Goal: Information Seeking & Learning: Check status

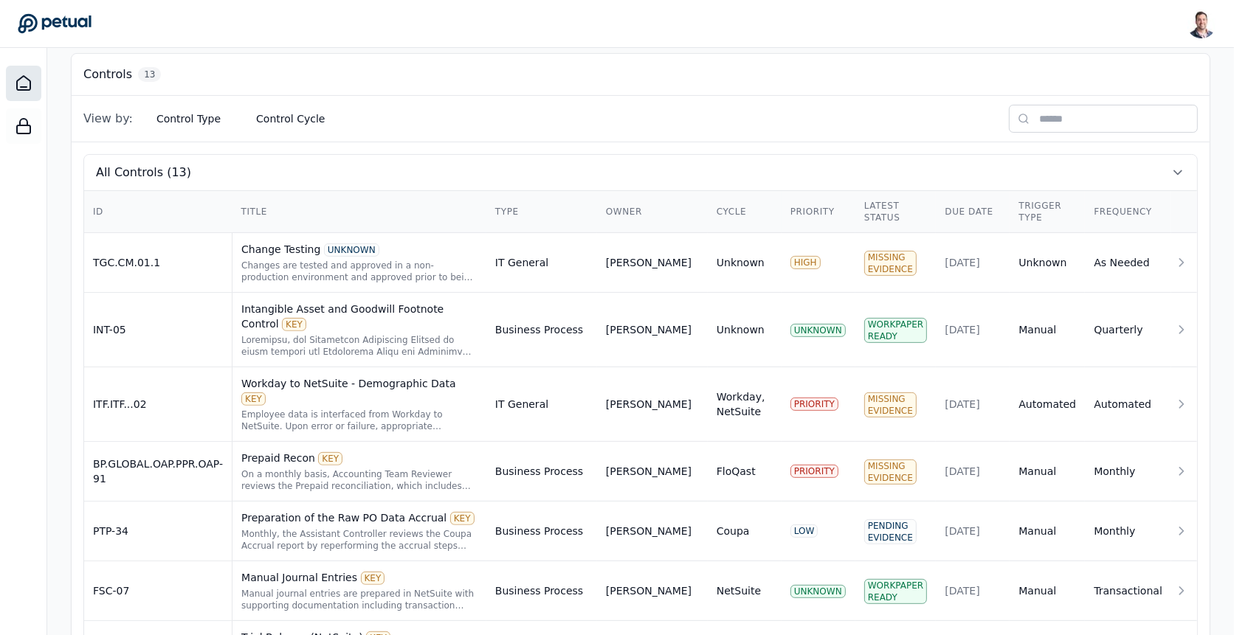
scroll to position [414, 0]
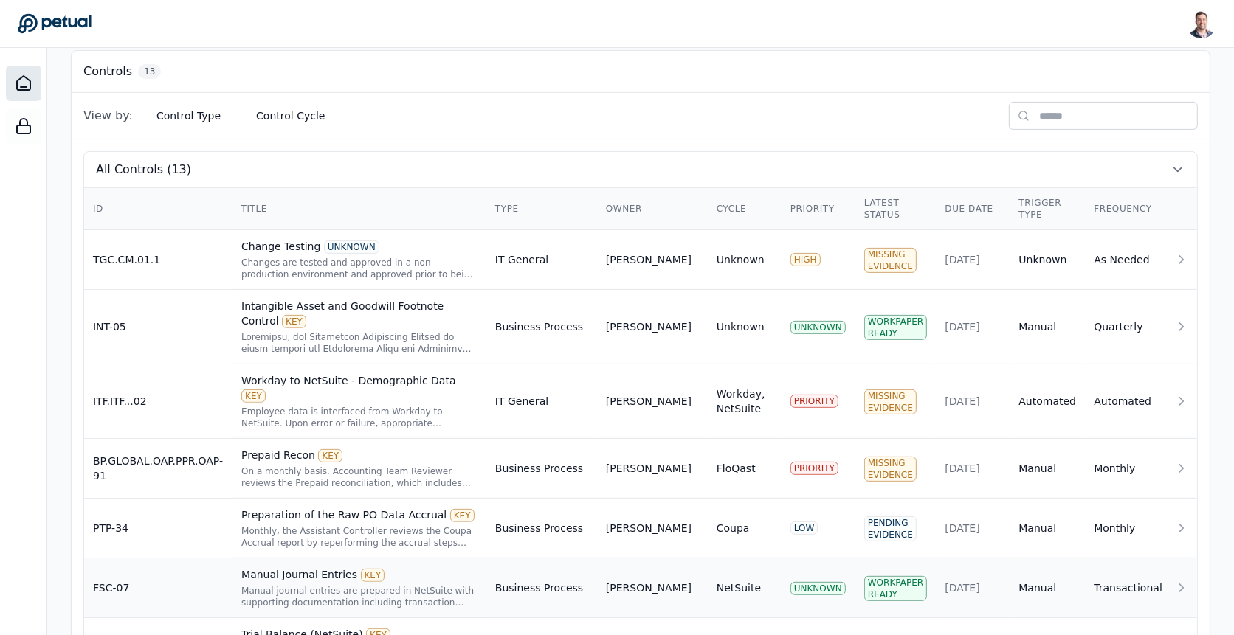
click at [272, 585] on div "Manual journal entries are prepared in NetSuite with supporting documentation i…" at bounding box center [359, 597] width 236 height 24
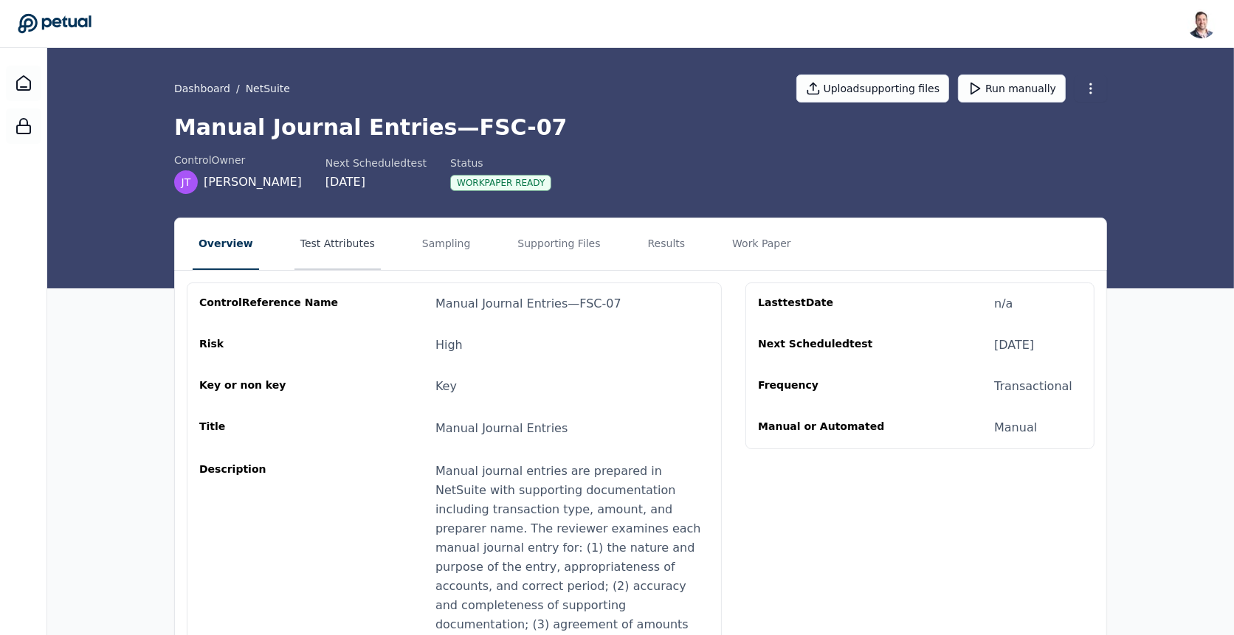
click at [350, 242] on button "Test Attributes" at bounding box center [337, 244] width 86 height 52
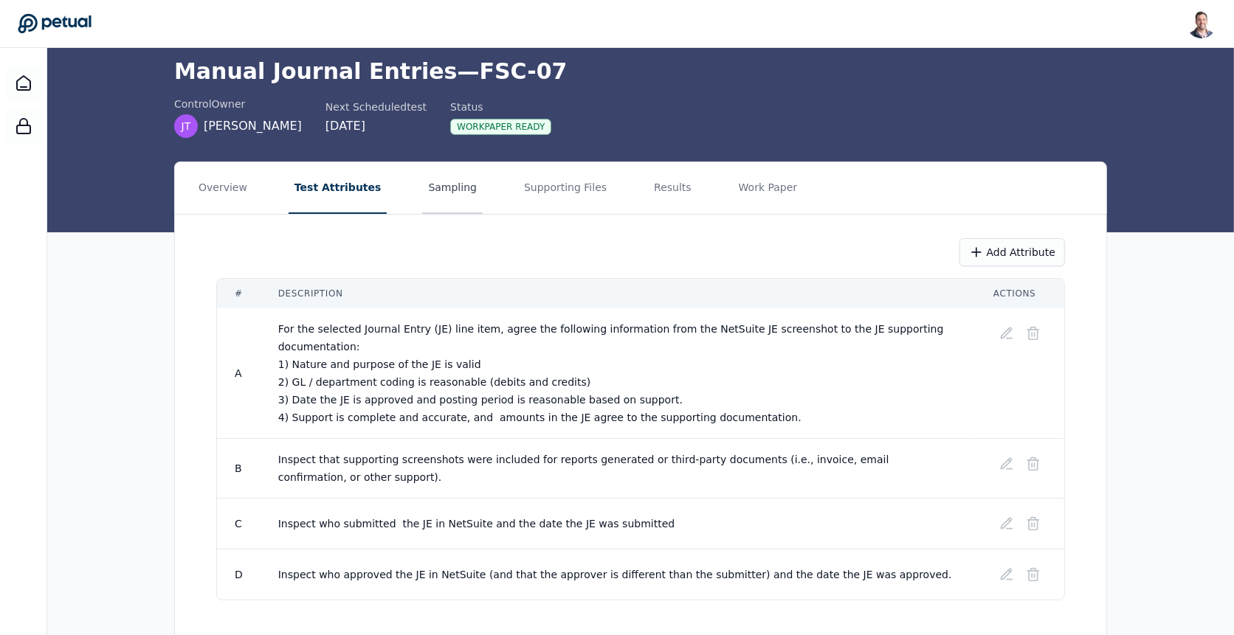
scroll to position [79, 0]
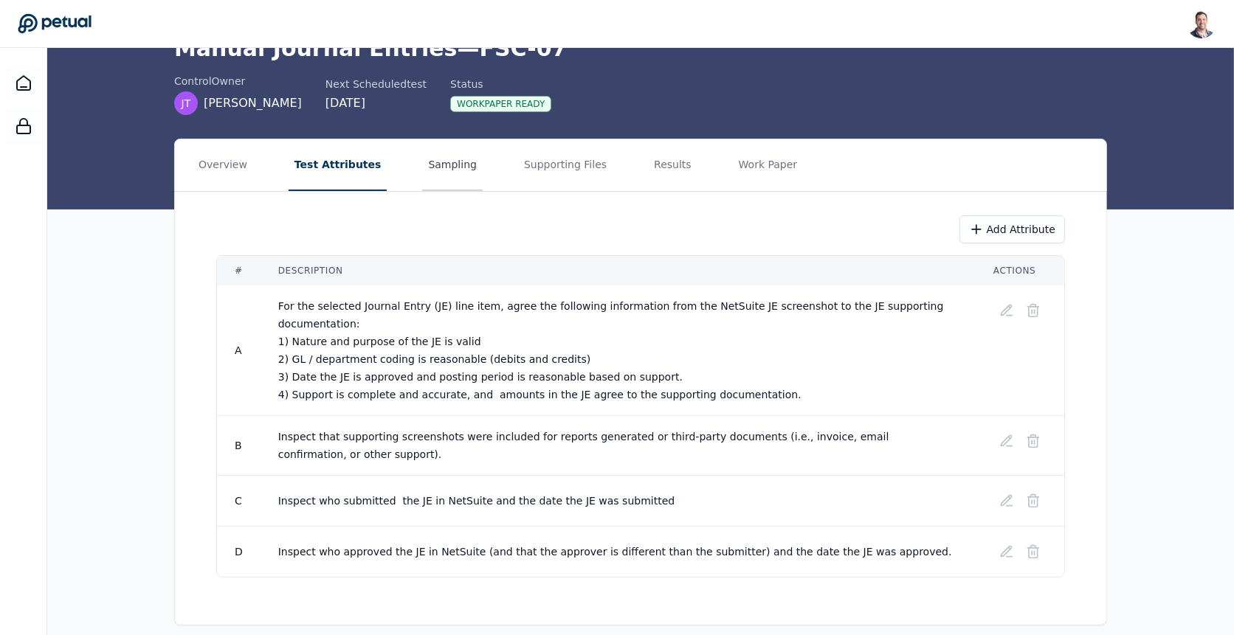
click at [435, 173] on button "Sampling" at bounding box center [452, 165] width 61 height 52
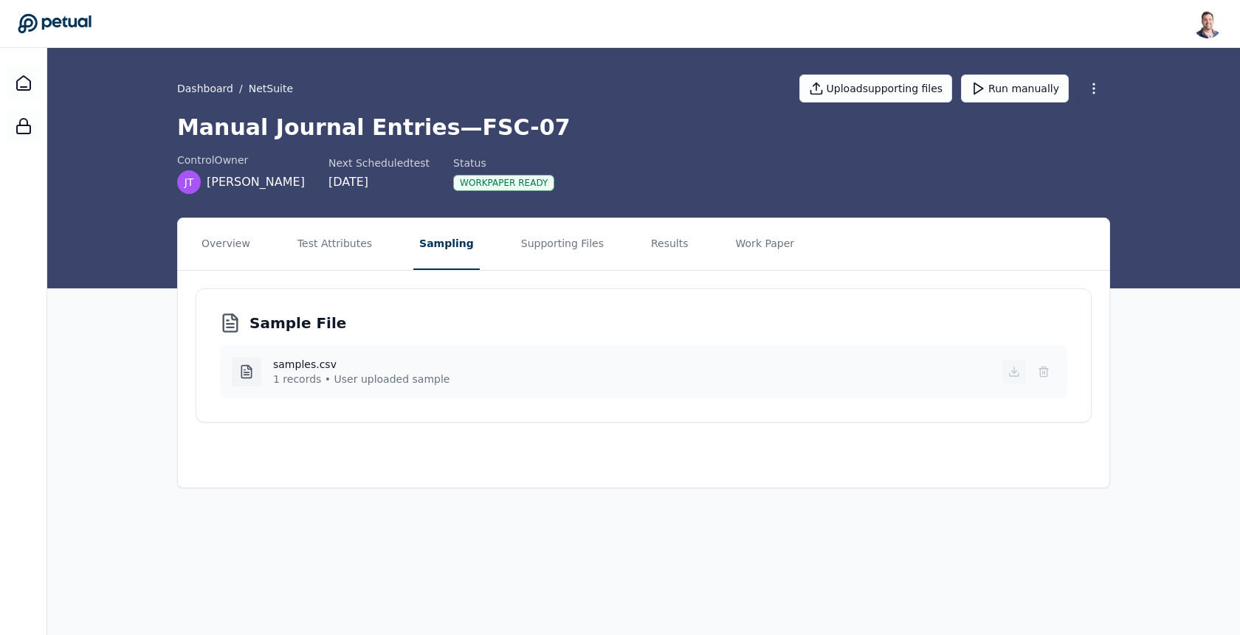
click at [1015, 369] on icon at bounding box center [1014, 372] width 12 height 12
click at [677, 496] on main "Dashboard / NetSuite Upload supporting files Run manually Manual Journal Entrie…" at bounding box center [643, 341] width 1193 height 587
click at [342, 246] on button "Test Attributes" at bounding box center [334, 244] width 86 height 52
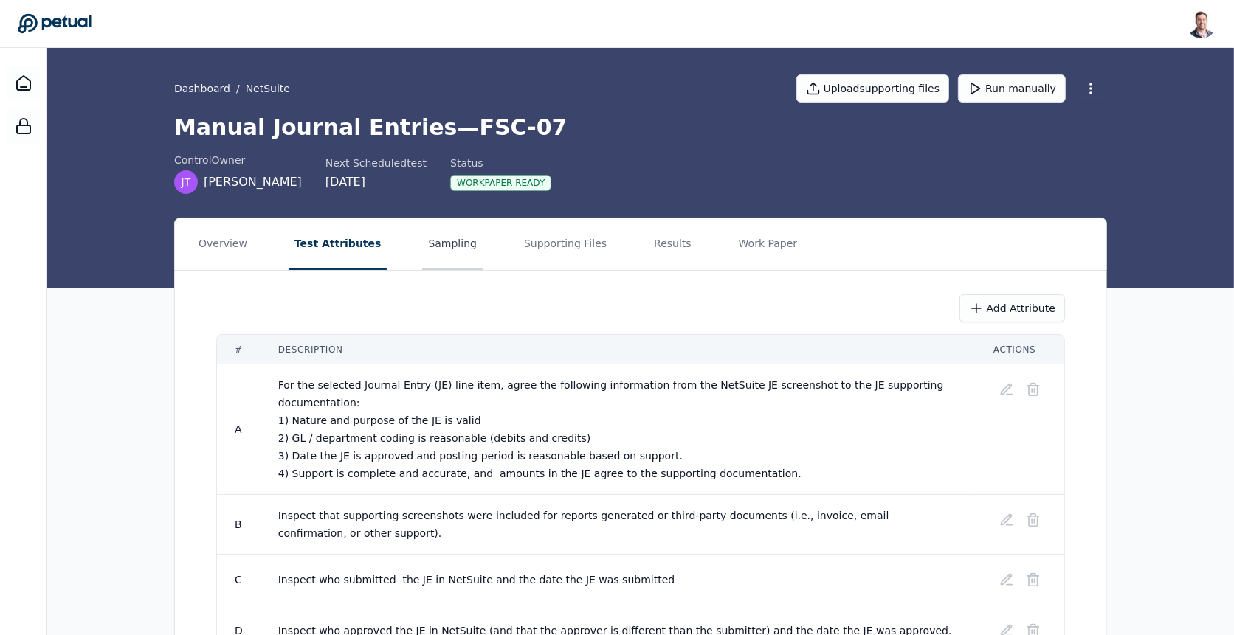
click at [422, 248] on button "Sampling" at bounding box center [452, 244] width 61 height 52
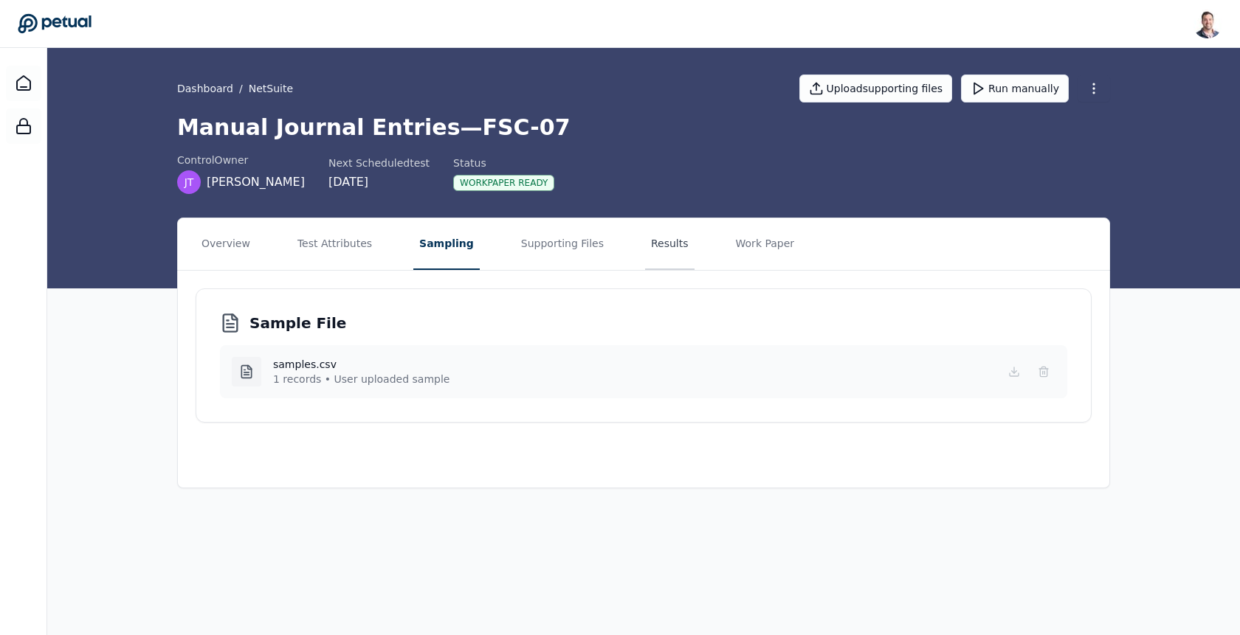
click at [645, 249] on button "Results" at bounding box center [669, 244] width 49 height 52
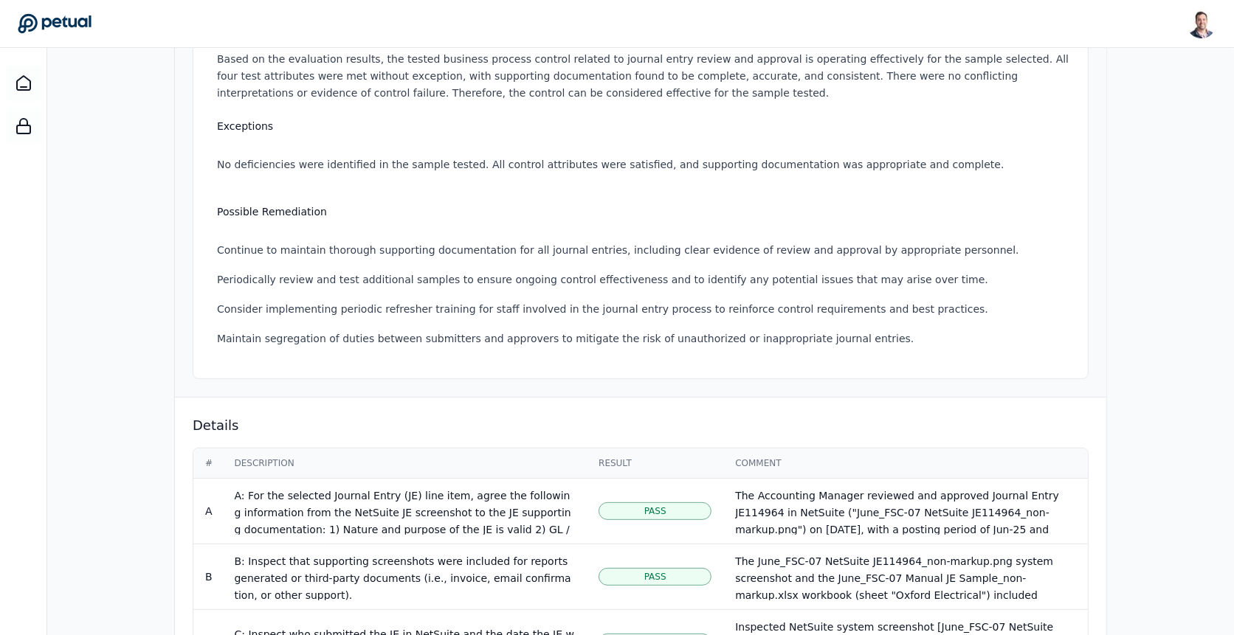
scroll to position [581, 0]
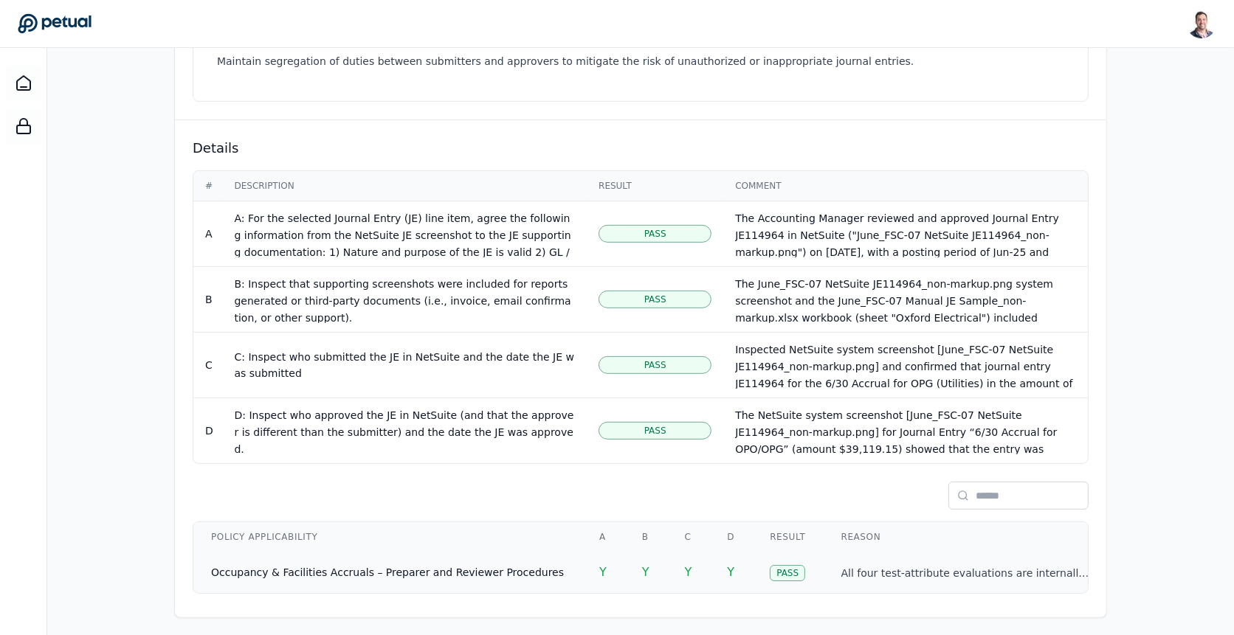
click at [428, 573] on td "Occupancy & Facilities Accruals – Preparer and Reviewer Procedures" at bounding box center [387, 572] width 388 height 41
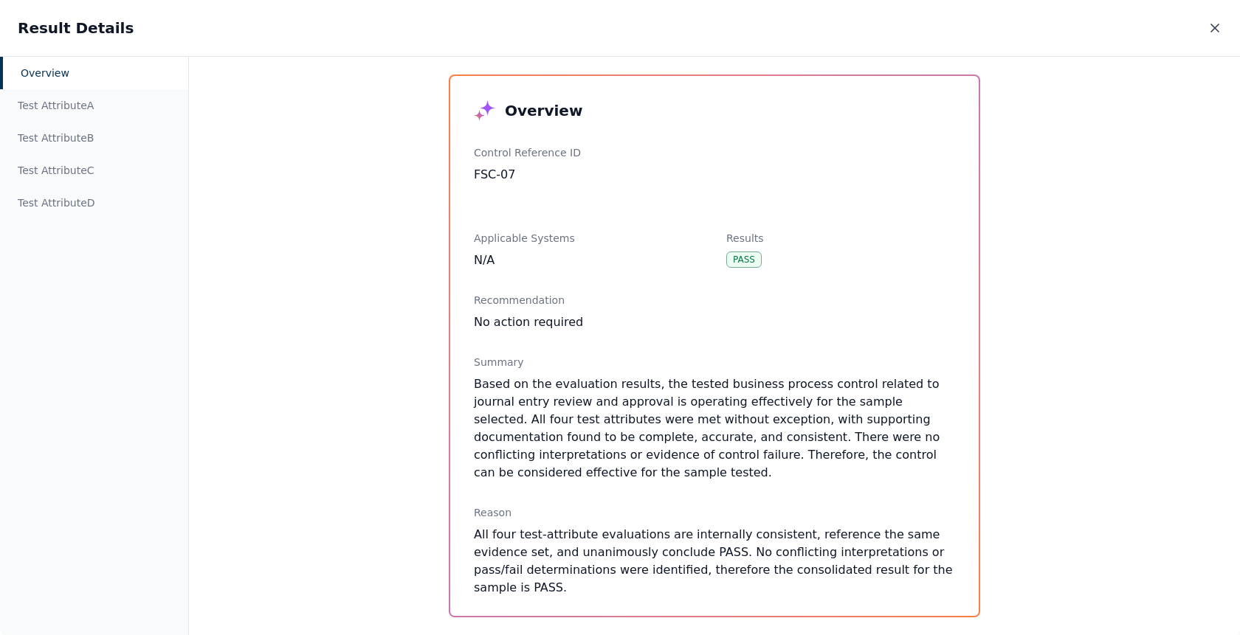
click at [1209, 30] on icon at bounding box center [1214, 28] width 15 height 15
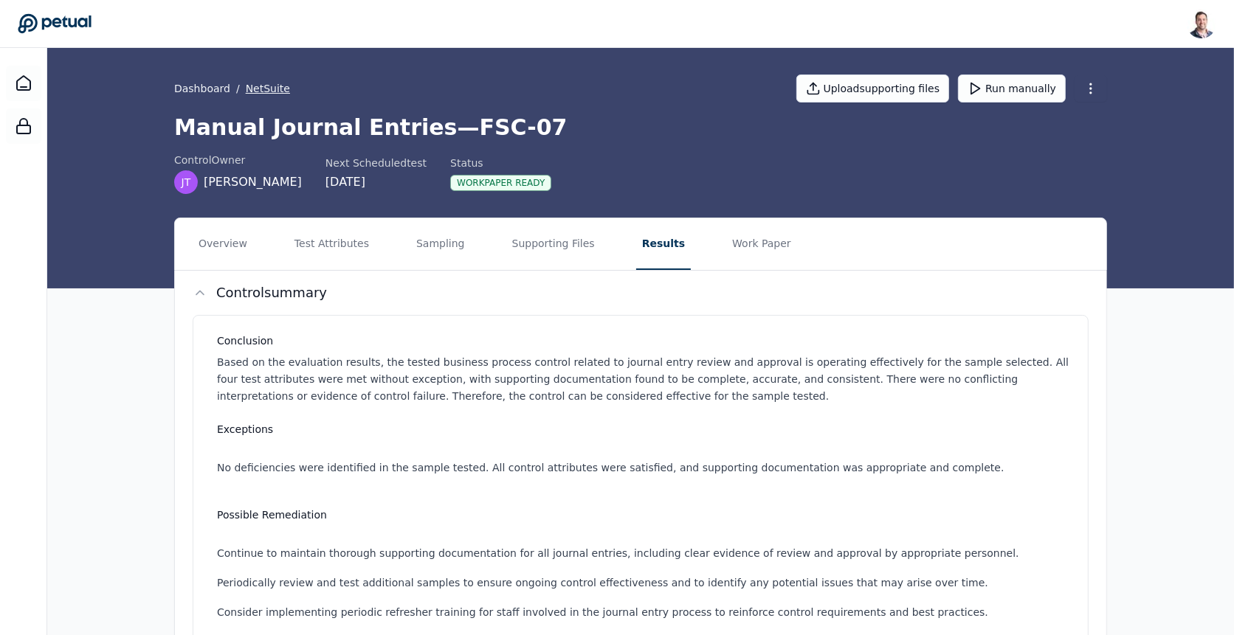
click at [262, 87] on button "NetSuite" at bounding box center [268, 88] width 44 height 15
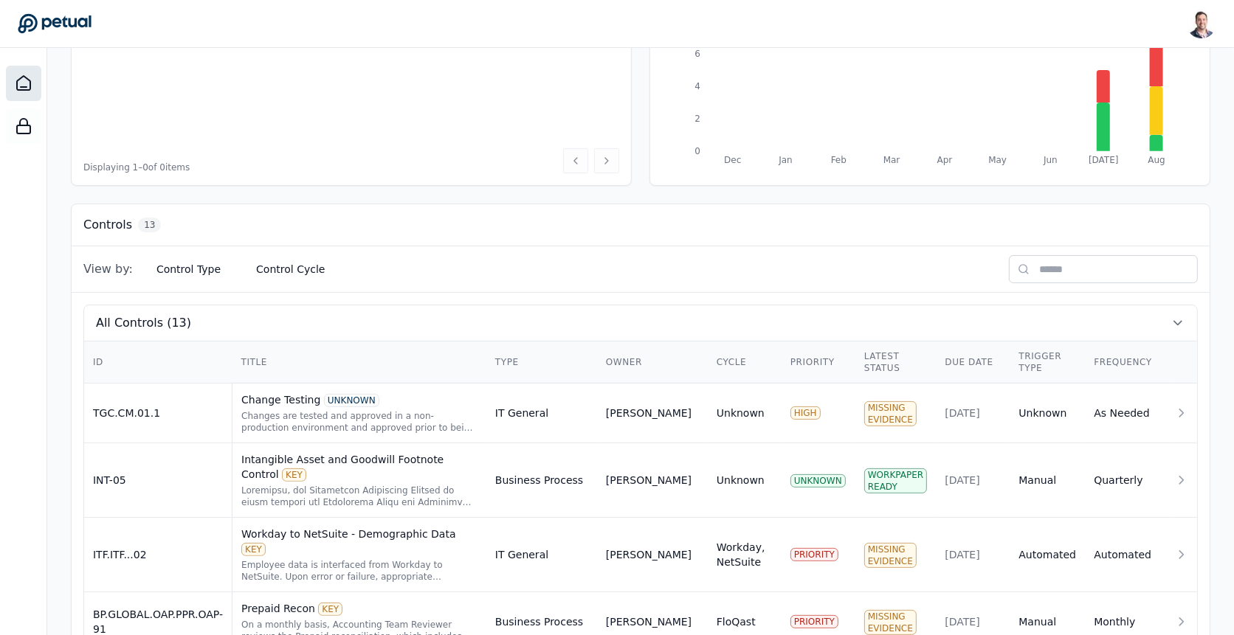
scroll to position [773, 0]
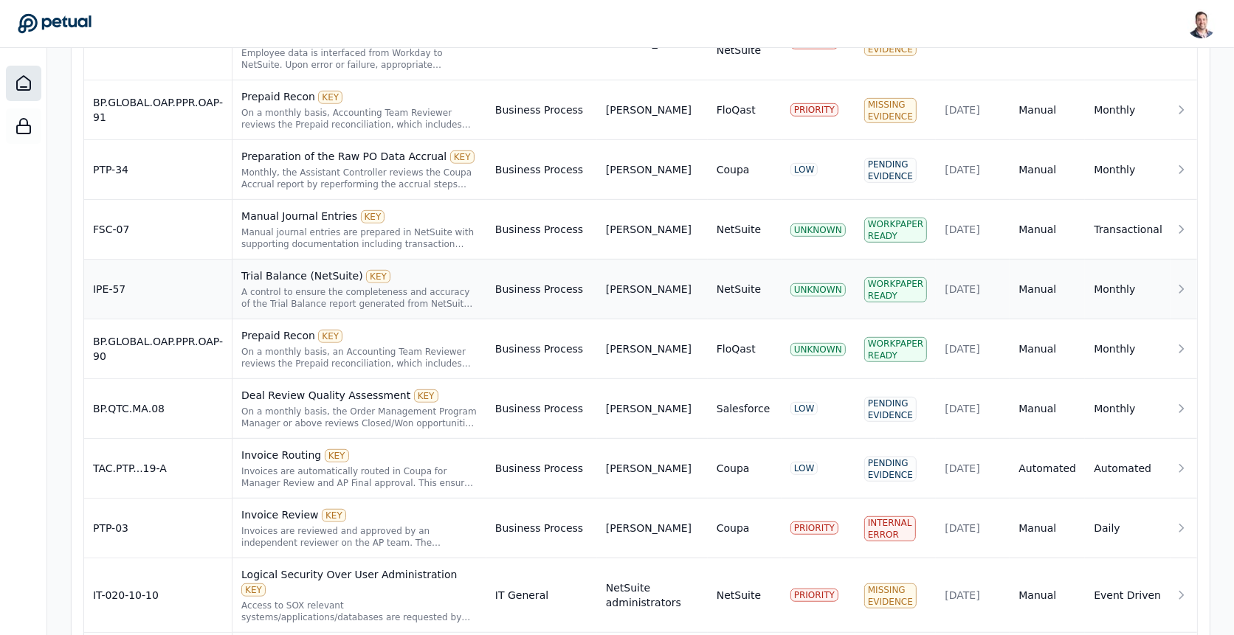
click at [163, 285] on td "IPE-57" at bounding box center [158, 290] width 148 height 60
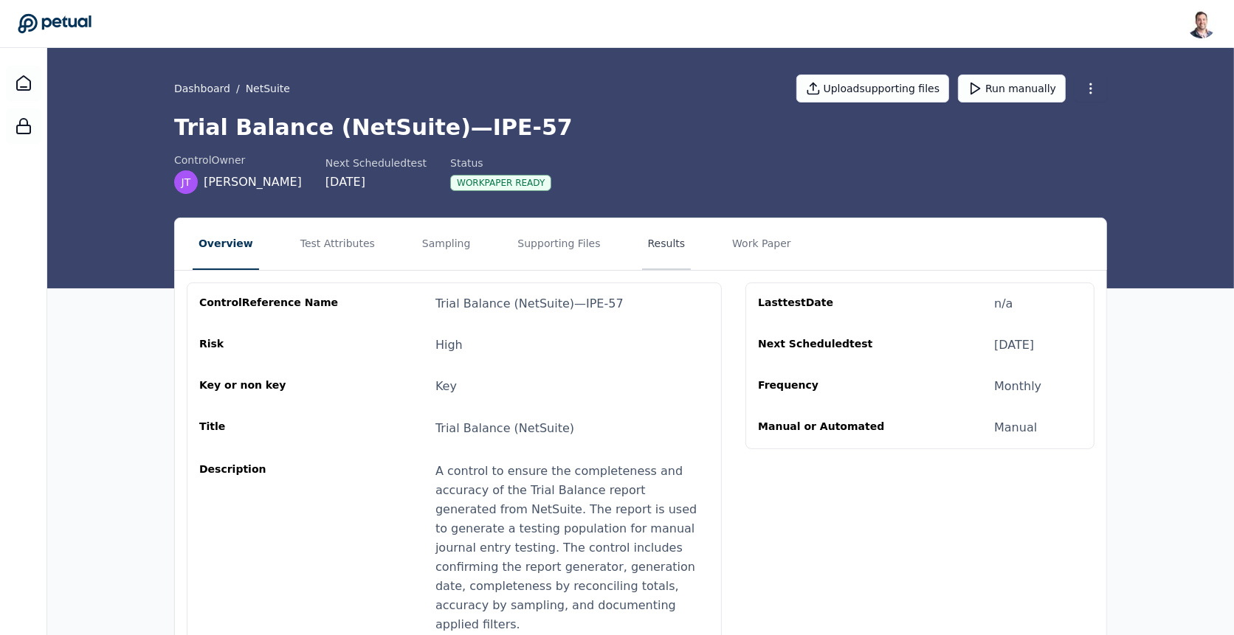
click at [661, 248] on button "Results" at bounding box center [666, 244] width 49 height 52
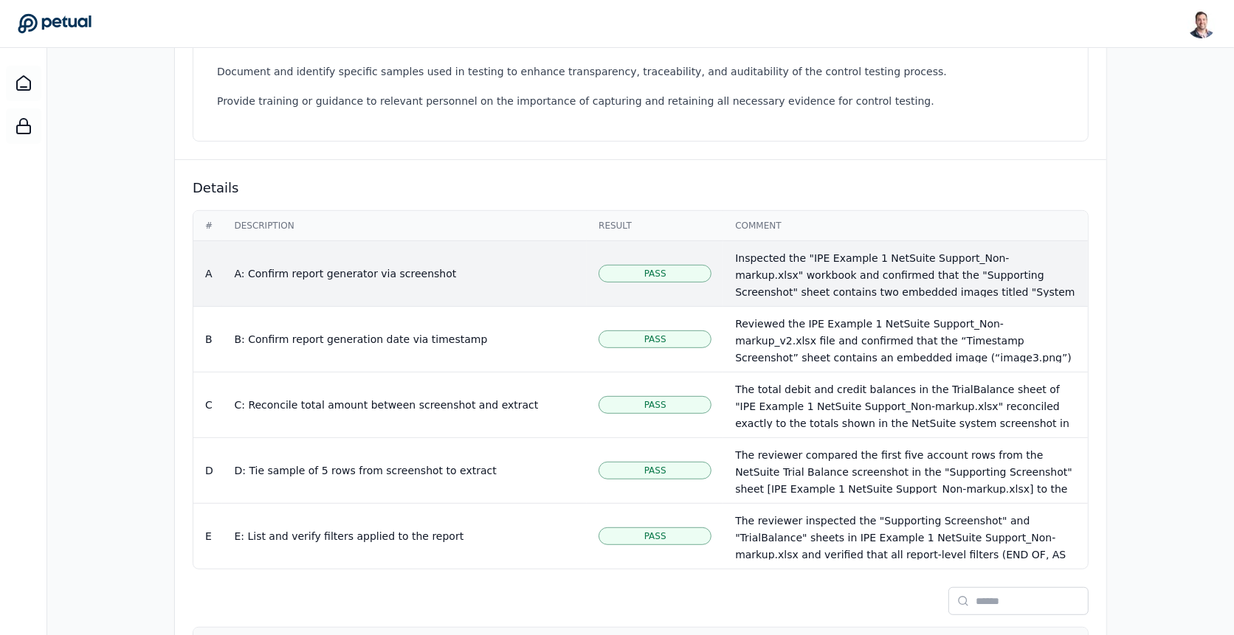
scroll to position [735, 0]
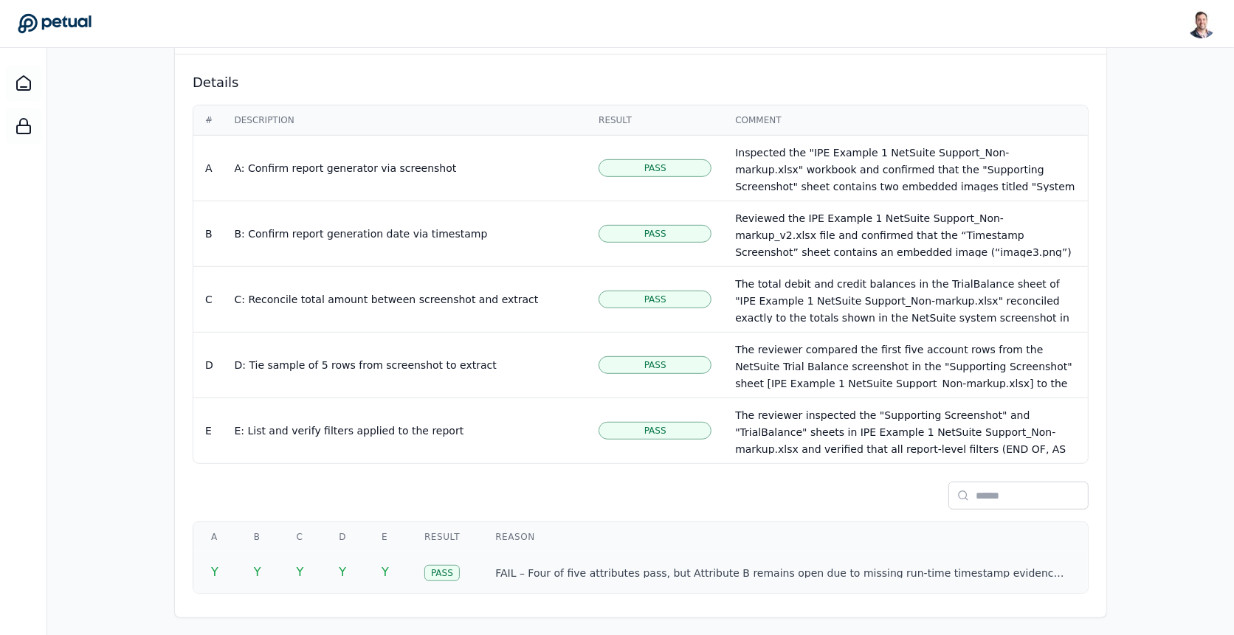
click at [477, 573] on td "Pass" at bounding box center [442, 572] width 71 height 41
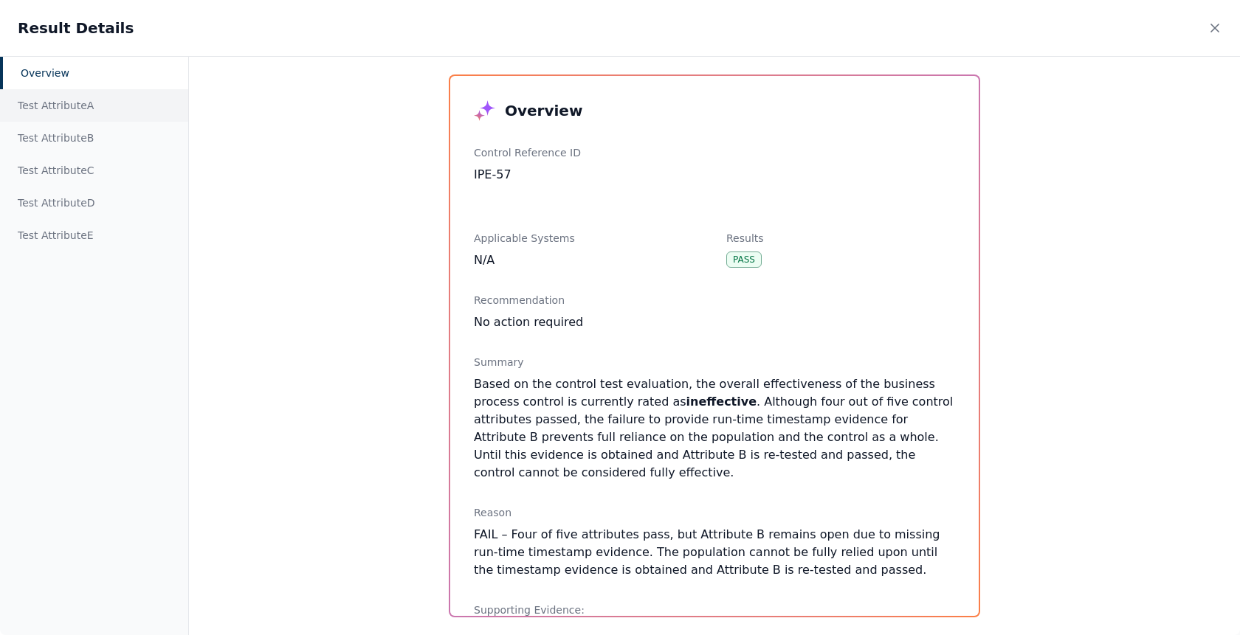
click at [75, 106] on div "Test Attribute A" at bounding box center [94, 105] width 188 height 32
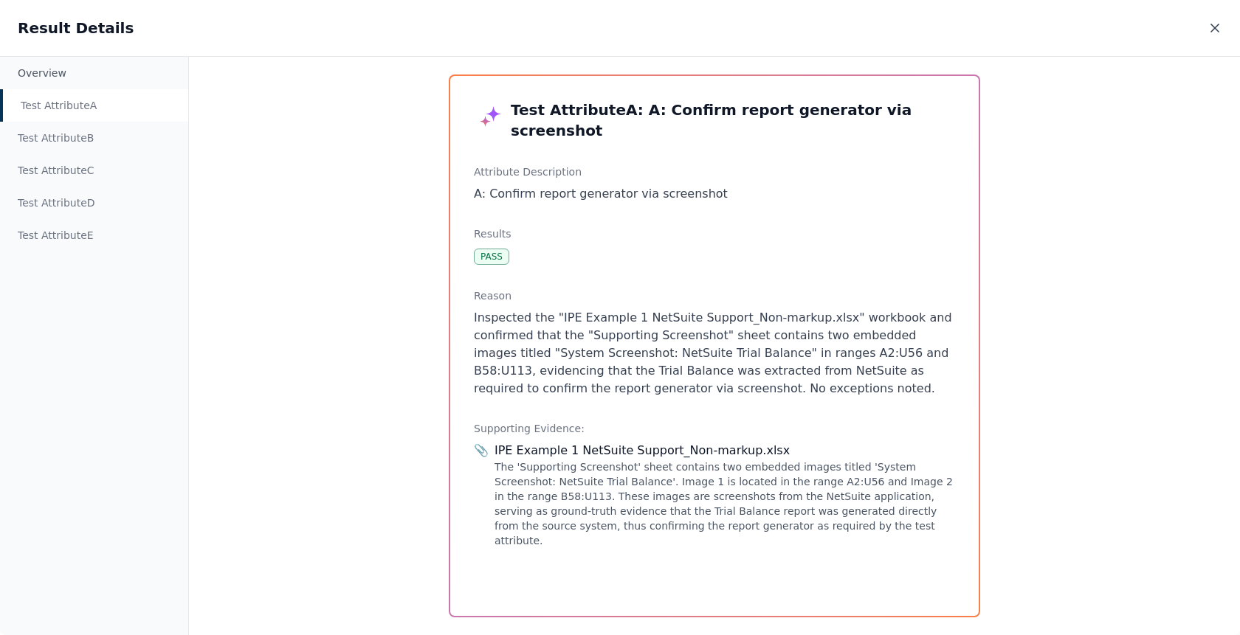
click at [1218, 21] on icon at bounding box center [1214, 28] width 15 height 15
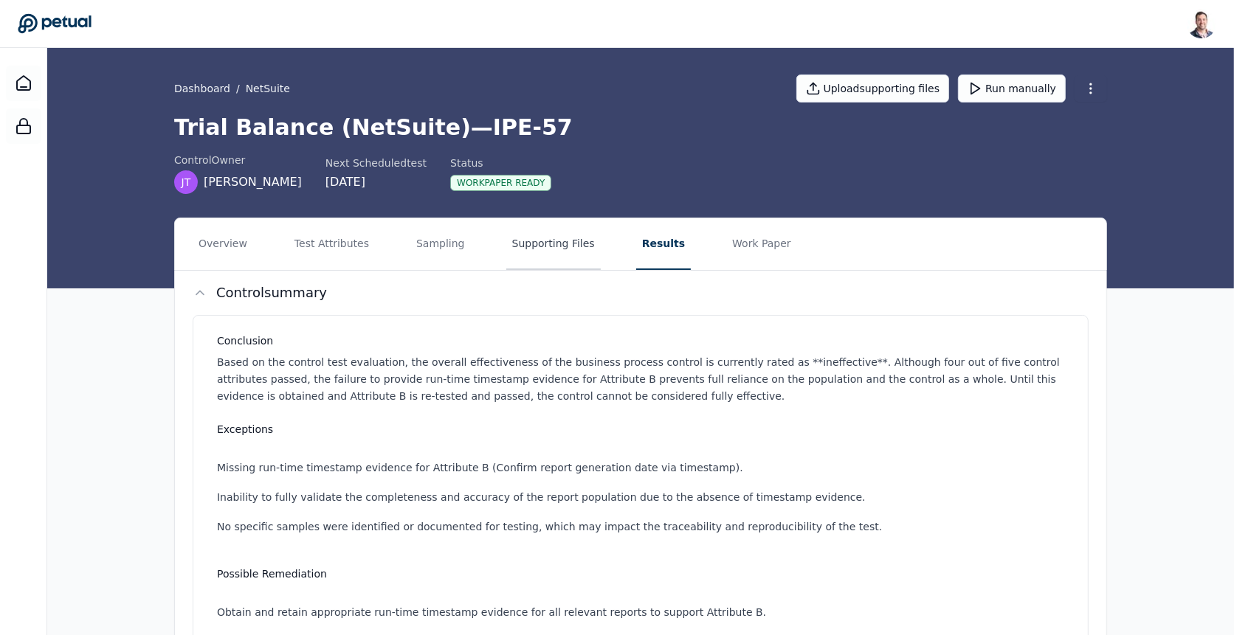
click at [539, 238] on button "Supporting Files" at bounding box center [553, 244] width 94 height 52
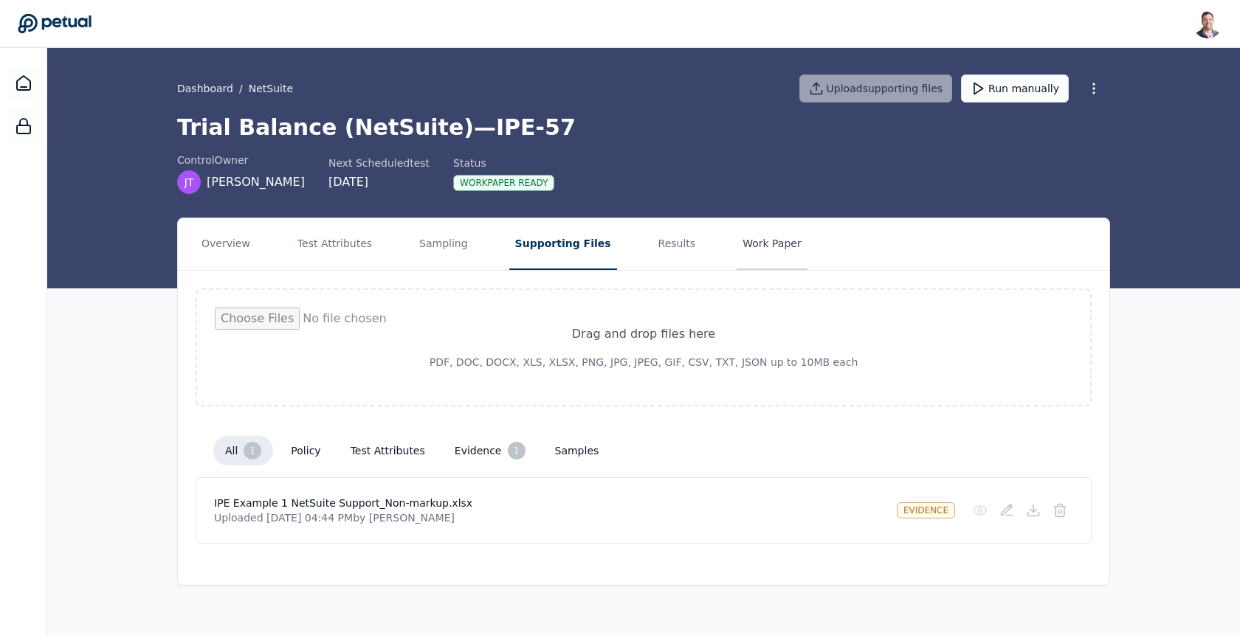
click at [736, 247] on button "Work Paper" at bounding box center [771, 244] width 71 height 52
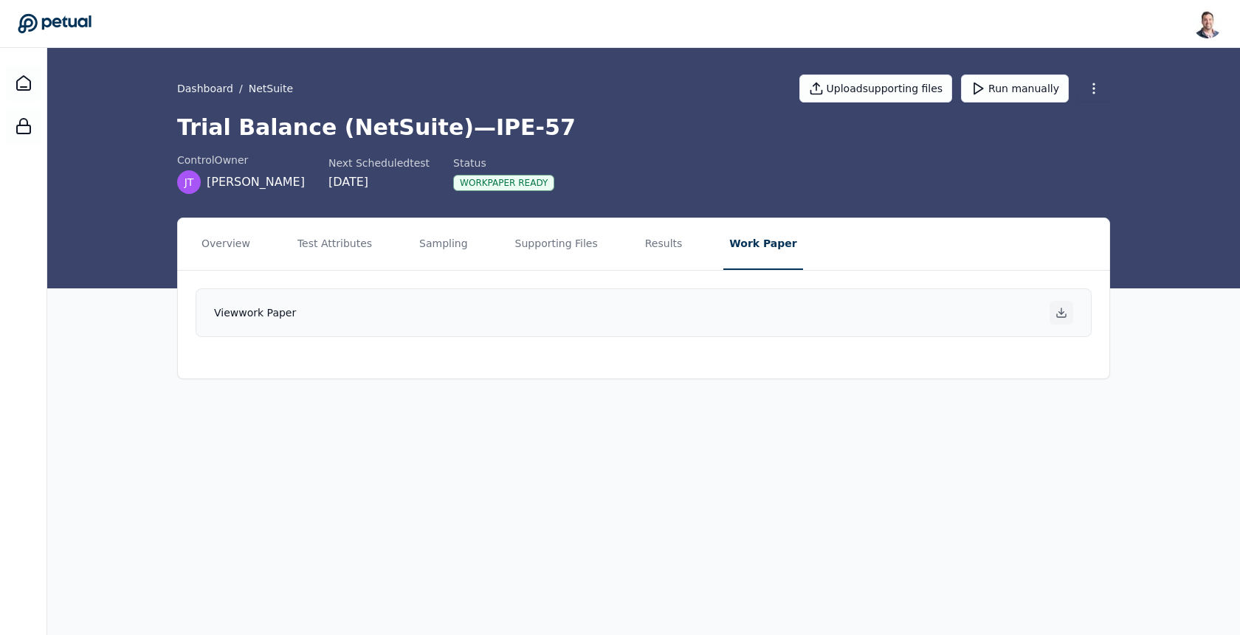
click at [1065, 311] on icon at bounding box center [1061, 313] width 12 height 12
click at [656, 246] on button "Results" at bounding box center [663, 244] width 49 height 52
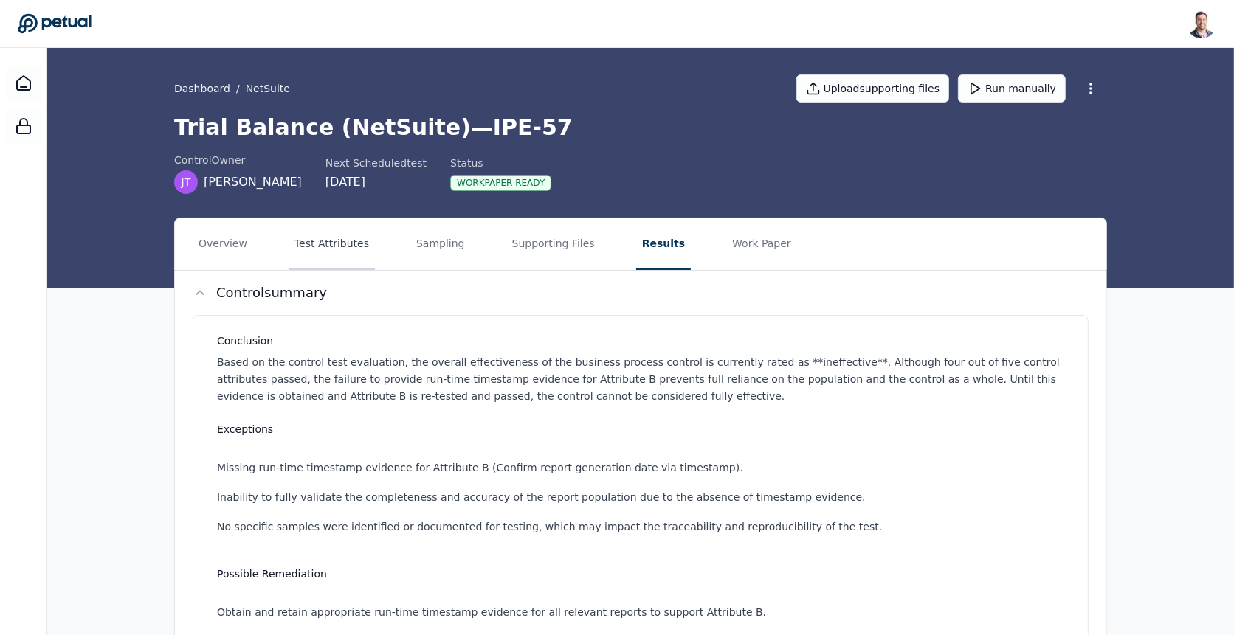
click at [331, 249] on button "Test Attributes" at bounding box center [332, 244] width 86 height 52
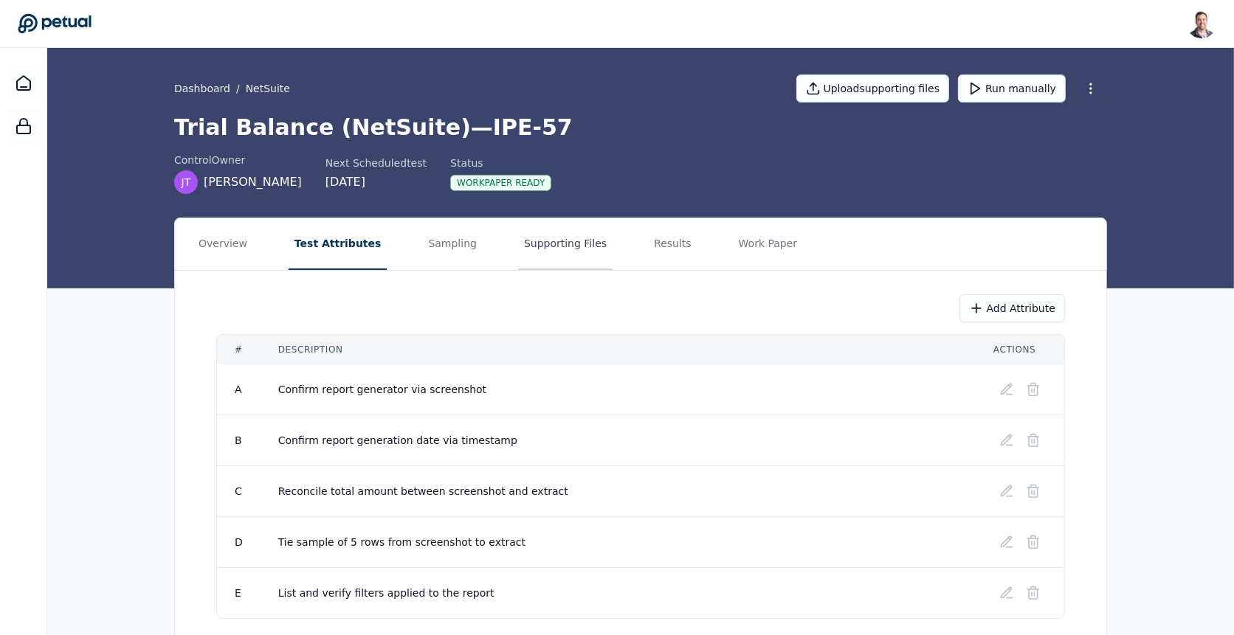
click at [536, 235] on button "Supporting Files" at bounding box center [565, 244] width 94 height 52
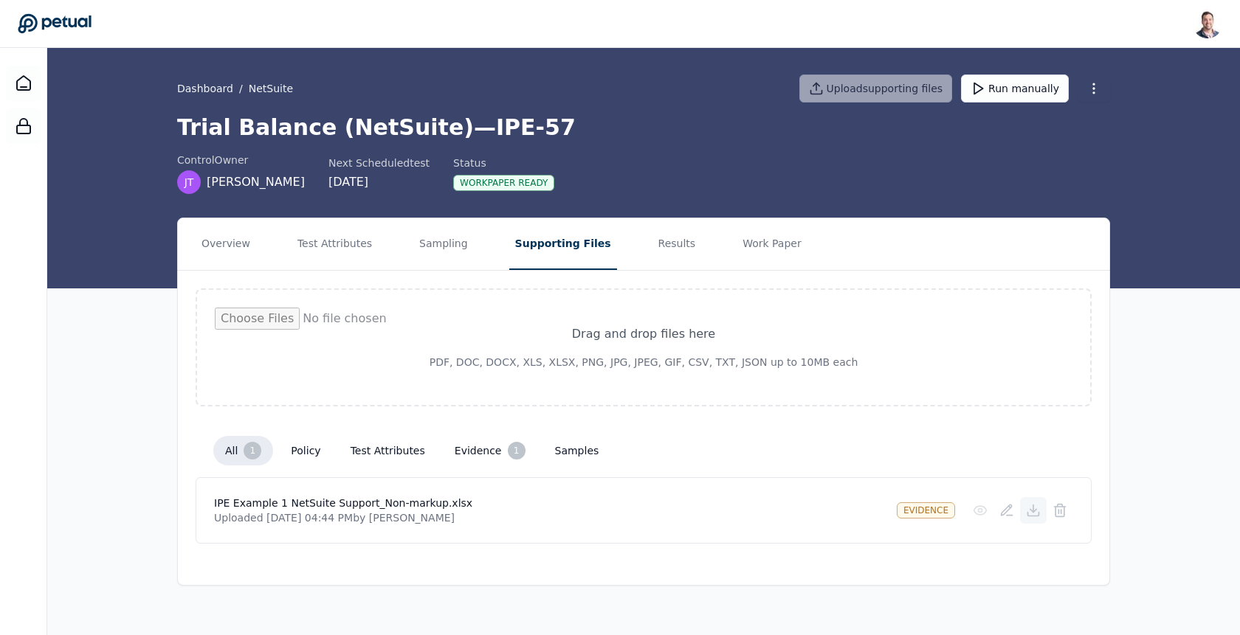
click at [1035, 511] on icon at bounding box center [1033, 510] width 15 height 15
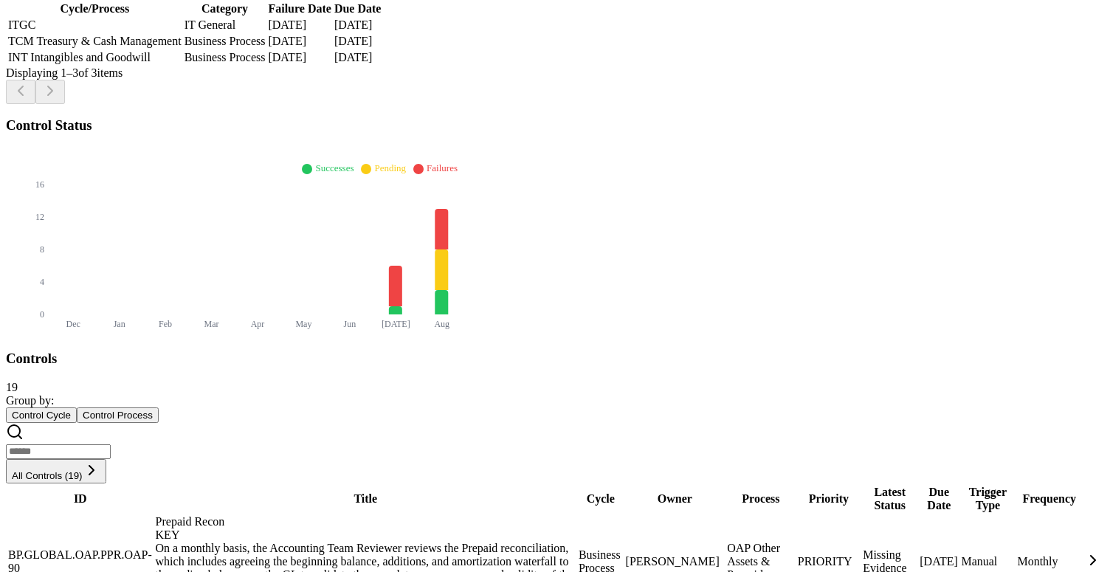
scroll to position [462, 0]
